Goal: Check status: Check status

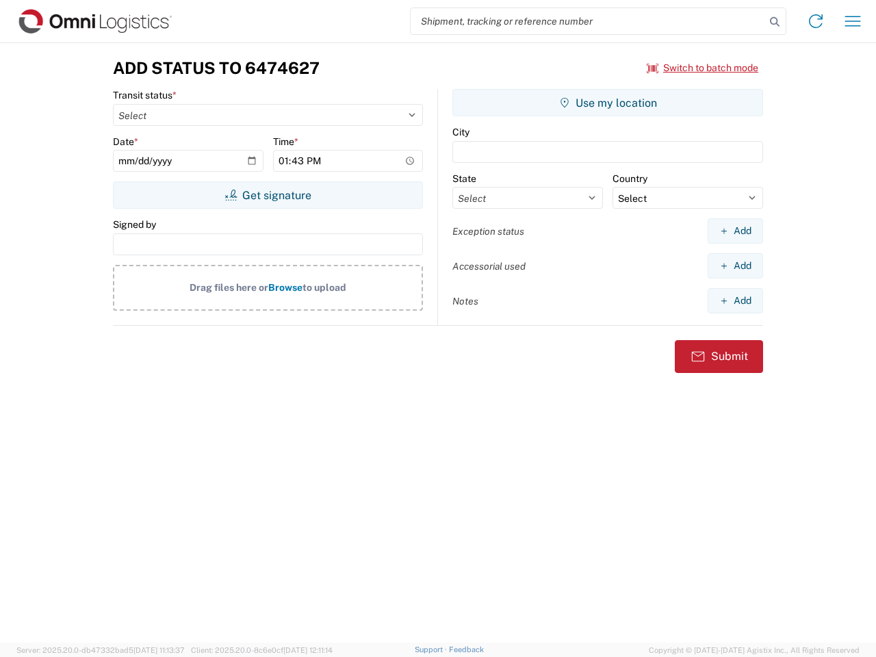
click at [588, 21] on input "search" at bounding box center [588, 21] width 354 height 26
click at [775, 22] on icon at bounding box center [774, 21] width 19 height 19
click at [816, 21] on icon at bounding box center [816, 21] width 22 height 22
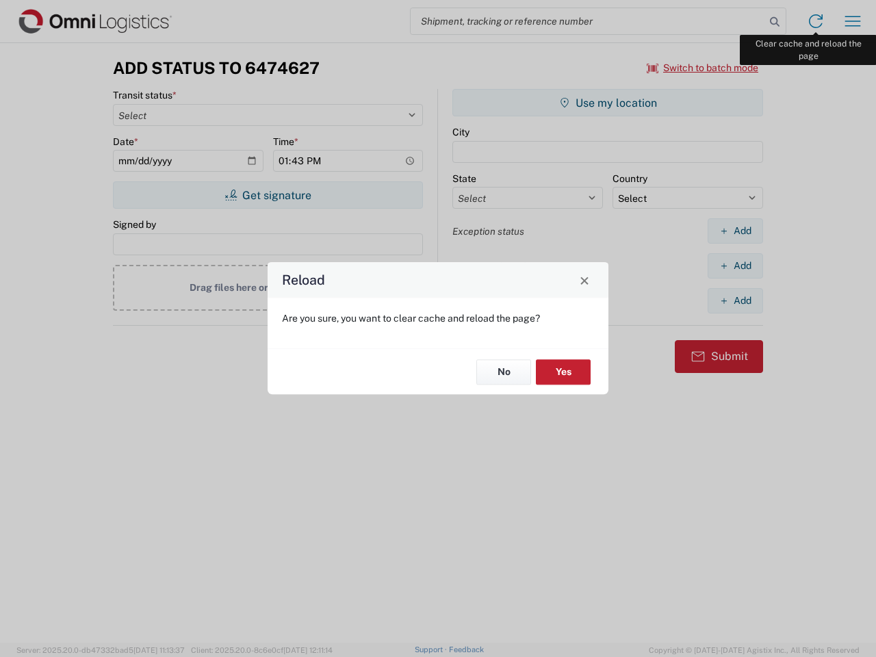
click at [853, 21] on div "Reload Are you sure, you want to clear cache and reload the page? No Yes" at bounding box center [438, 328] width 876 height 657
click at [703, 68] on div "Reload Are you sure, you want to clear cache and reload the page? No Yes" at bounding box center [438, 328] width 876 height 657
click at [268, 195] on div "Reload Are you sure, you want to clear cache and reload the page? No Yes" at bounding box center [438, 328] width 876 height 657
click at [608, 103] on div "Reload Are you sure, you want to clear cache and reload the page? No Yes" at bounding box center [438, 328] width 876 height 657
click at [735, 231] on div "Reload Are you sure, you want to clear cache and reload the page? No Yes" at bounding box center [438, 328] width 876 height 657
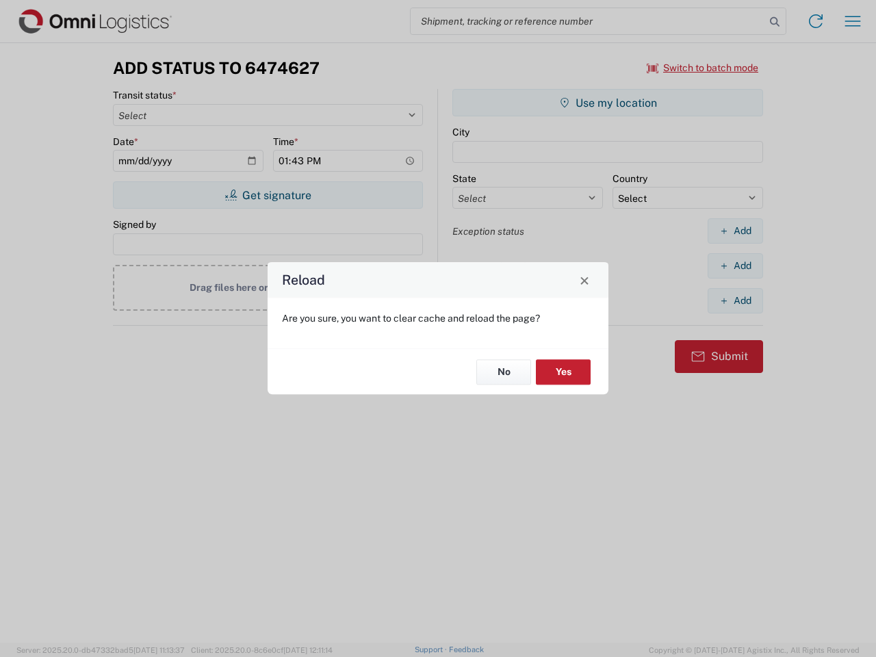
click at [735, 266] on div "Reload Are you sure, you want to clear cache and reload the page? No Yes" at bounding box center [438, 328] width 876 height 657
click at [735, 300] on div "Reload Are you sure, you want to clear cache and reload the page? No Yes" at bounding box center [438, 328] width 876 height 657
